Goal: Navigation & Orientation: Find specific page/section

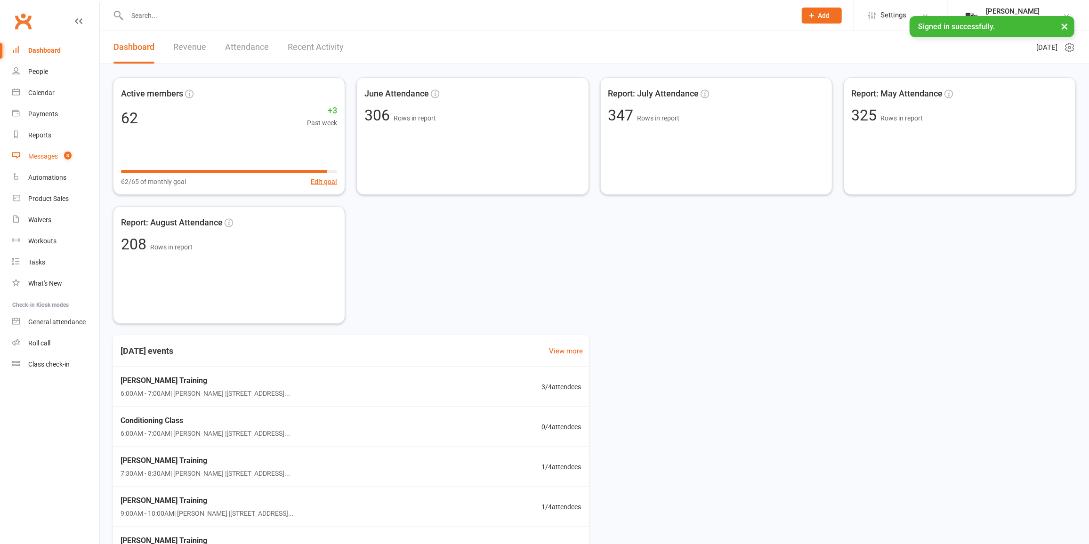
click at [68, 159] on span "3" at bounding box center [68, 156] width 8 height 8
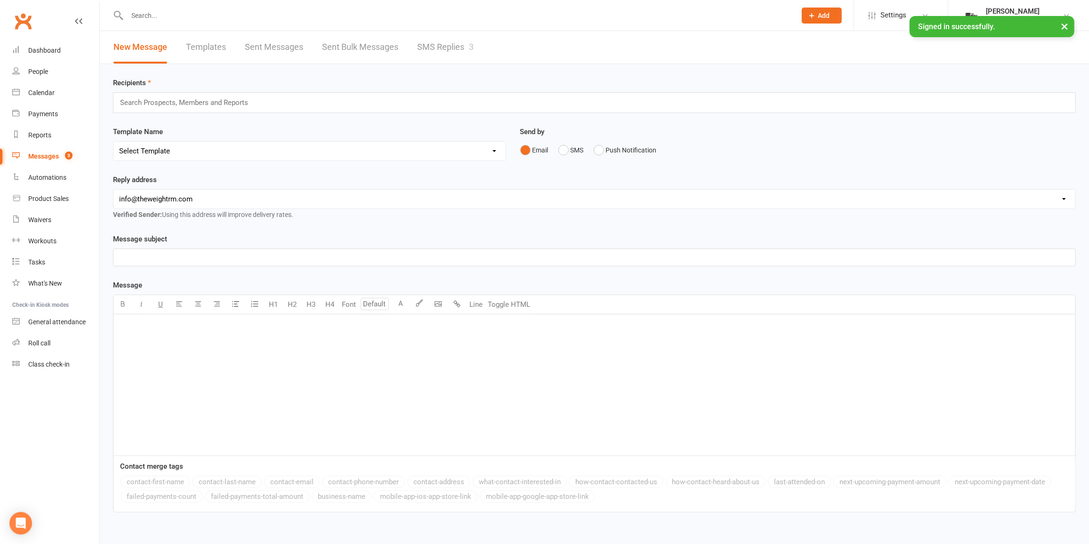
click at [441, 56] on link "SMS Replies 3" at bounding box center [445, 47] width 56 height 32
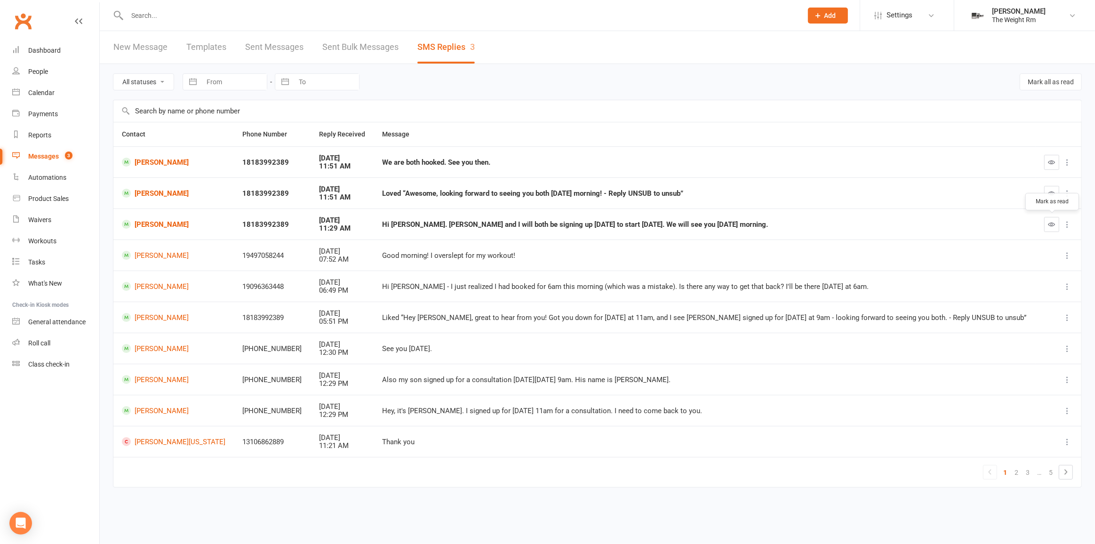
click at [1052, 224] on icon "button" at bounding box center [1052, 224] width 7 height 7
click at [1049, 191] on icon "button" at bounding box center [1052, 193] width 7 height 7
click at [1052, 166] on button "button" at bounding box center [1051, 162] width 15 height 15
click at [54, 94] on div "Calendar" at bounding box center [41, 93] width 26 height 8
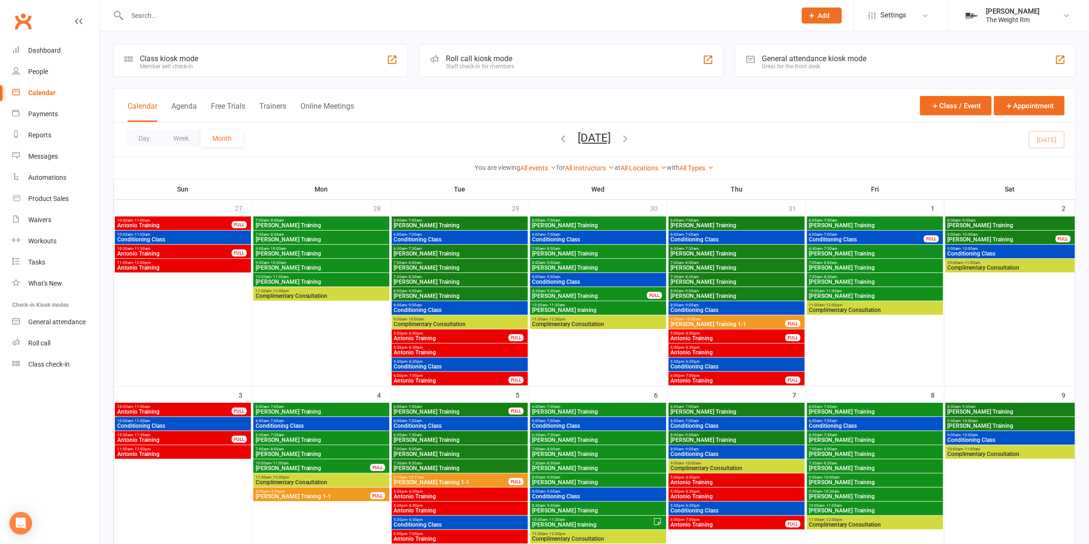
click at [185, 109] on button "Agenda" at bounding box center [183, 112] width 25 height 20
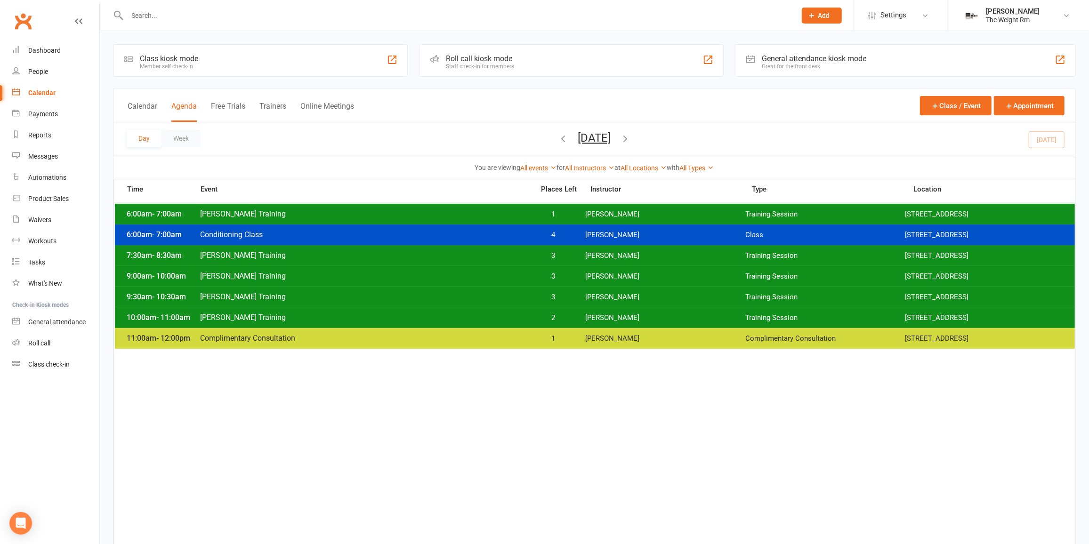
click at [1063, 130] on div "Day Week [DATE] [DATE] Sun Mon Tue Wed Thu Fri Sat 27 28 29 30 31 01 02 03 04 0…" at bounding box center [594, 139] width 962 height 34
click at [1058, 136] on div "Day Week [DATE] [DATE] Sun Mon Tue Wed Thu Fri Sat 27 28 29 30 31 01 02 03 04 0…" at bounding box center [594, 139] width 962 height 34
click at [680, 216] on span "[PERSON_NAME]" at bounding box center [665, 214] width 160 height 9
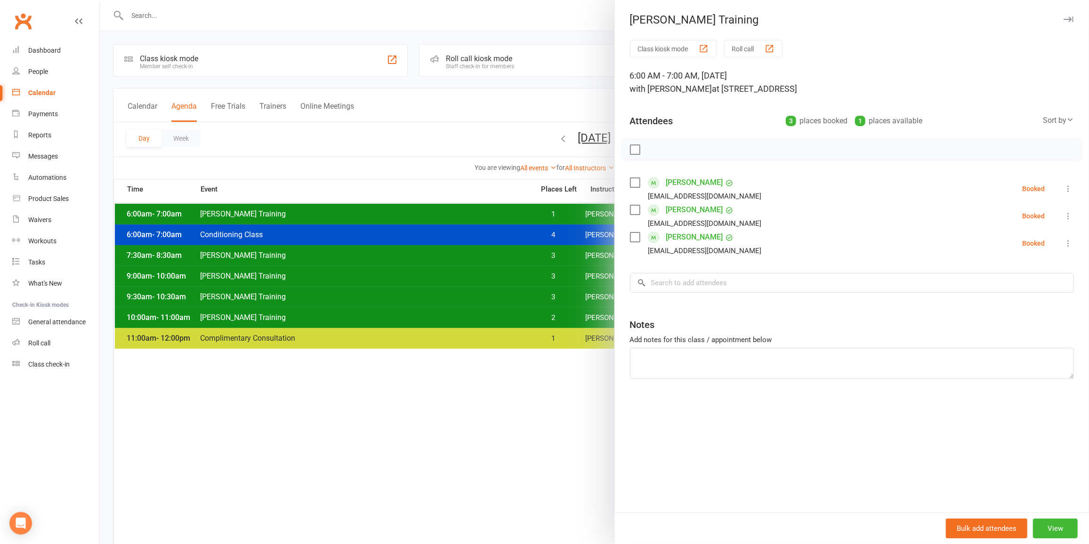
click at [474, 211] on div at bounding box center [594, 272] width 989 height 544
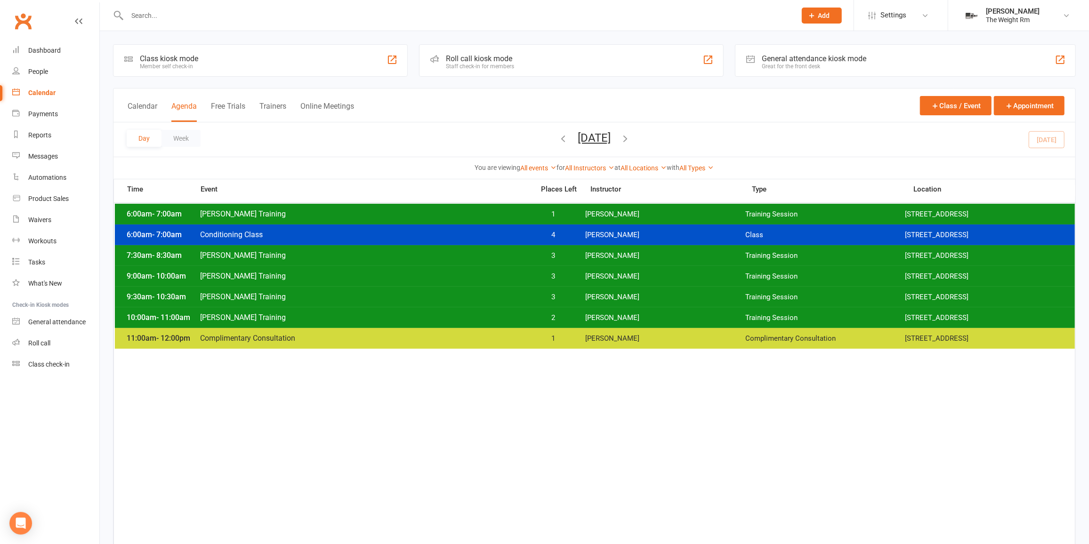
click at [161, 16] on input "text" at bounding box center [456, 15] width 665 height 13
click at [300, 211] on span "[PERSON_NAME] Training" at bounding box center [364, 213] width 329 height 9
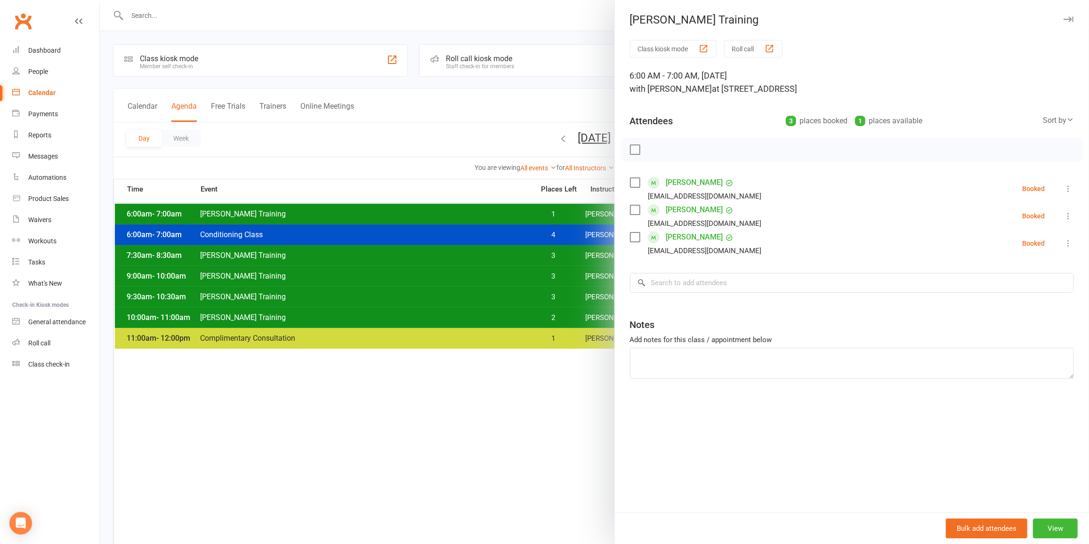
drag, startPoint x: 299, startPoint y: 216, endPoint x: 276, endPoint y: 165, distance: 55.8
click at [299, 216] on div at bounding box center [594, 272] width 989 height 544
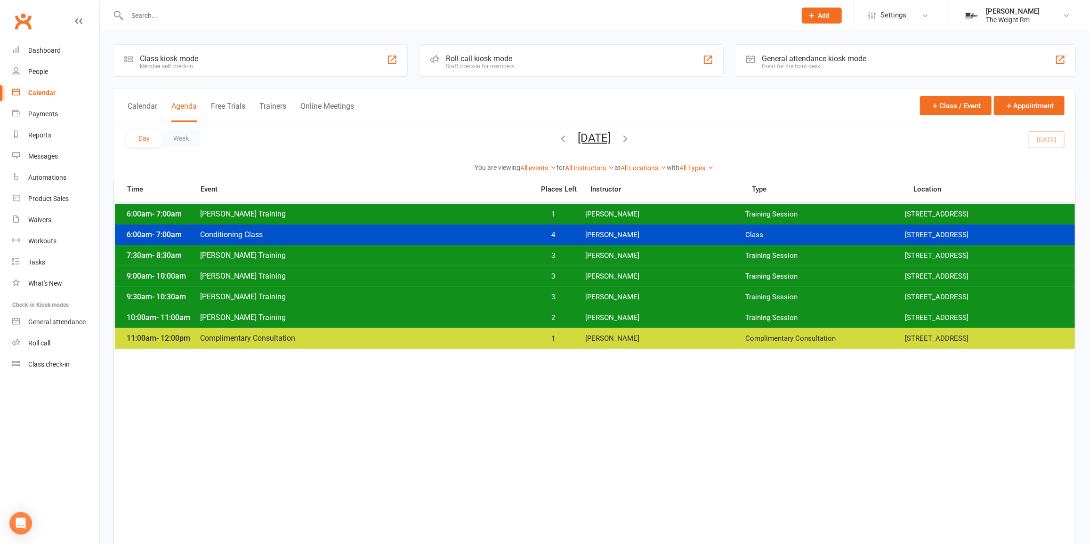
click at [386, 212] on span "[PERSON_NAME] Training" at bounding box center [364, 213] width 329 height 9
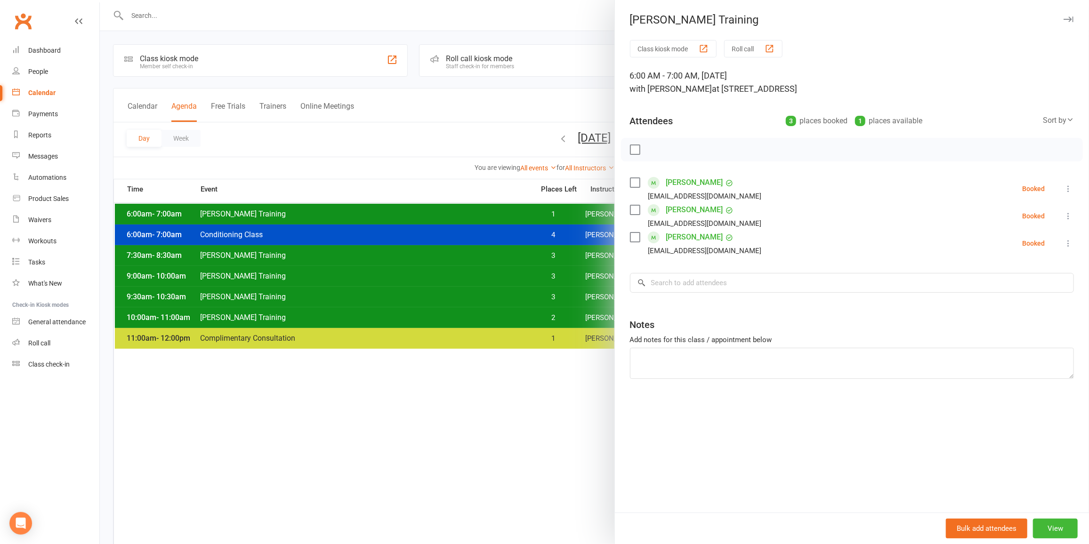
drag, startPoint x: 380, startPoint y: 216, endPoint x: 393, endPoint y: 221, distance: 14.4
click at [381, 216] on div at bounding box center [594, 272] width 989 height 544
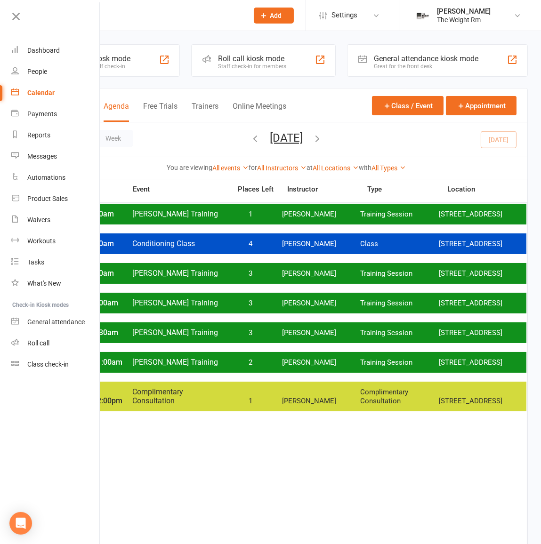
click at [276, 225] on div "6:00am - 7:00am [PERSON_NAME] Training 1 [PERSON_NAME] Training Session [STREET…" at bounding box center [287, 214] width 480 height 21
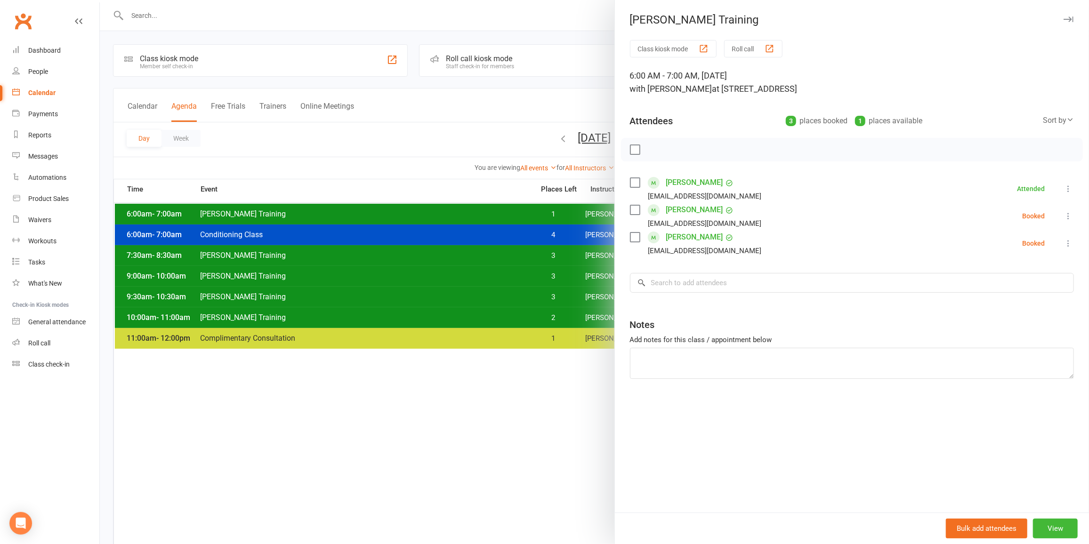
drag, startPoint x: 281, startPoint y: 225, endPoint x: 297, endPoint y: 224, distance: 16.0
click at [281, 224] on div at bounding box center [594, 272] width 989 height 544
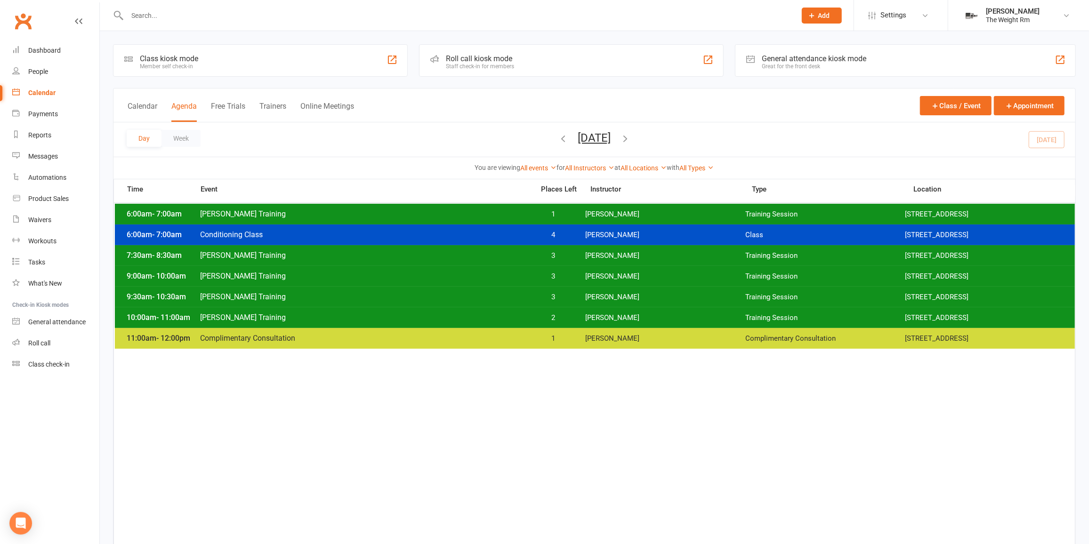
click at [399, 261] on div "7:30am - 8:30am [PERSON_NAME] Training 3 [PERSON_NAME] Training Session [STREET…" at bounding box center [595, 255] width 960 height 21
